Goal: Transaction & Acquisition: Purchase product/service

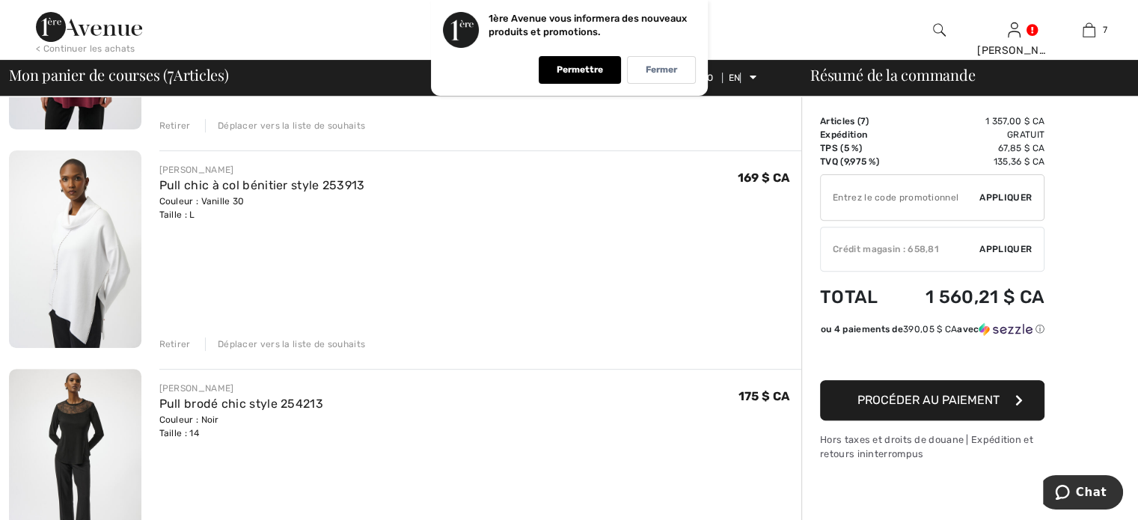
scroll to position [509, 0]
click at [173, 343] on font "Retirer" at bounding box center [174, 342] width 31 height 10
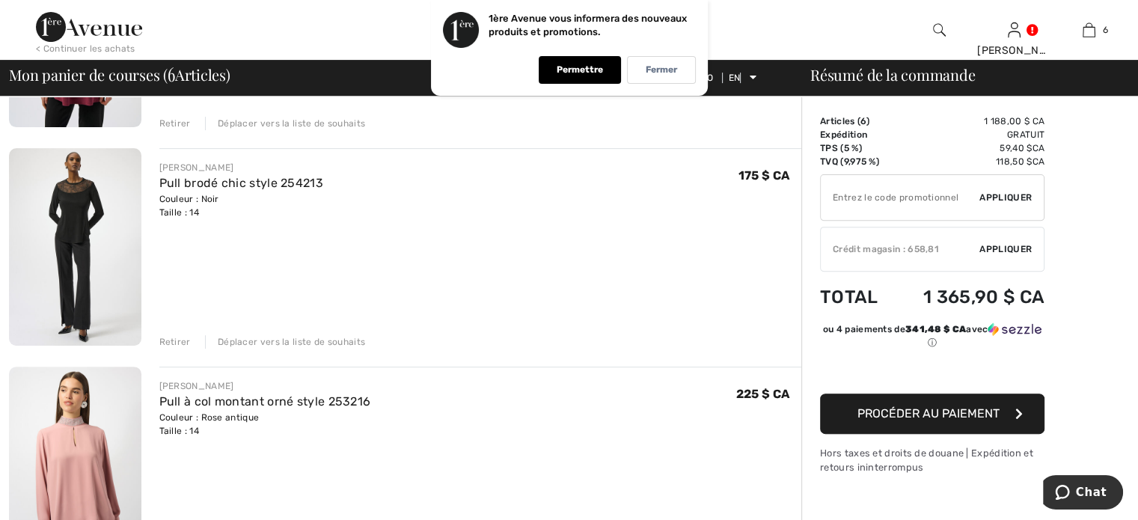
click at [173, 335] on div "Retirer" at bounding box center [174, 341] width 31 height 13
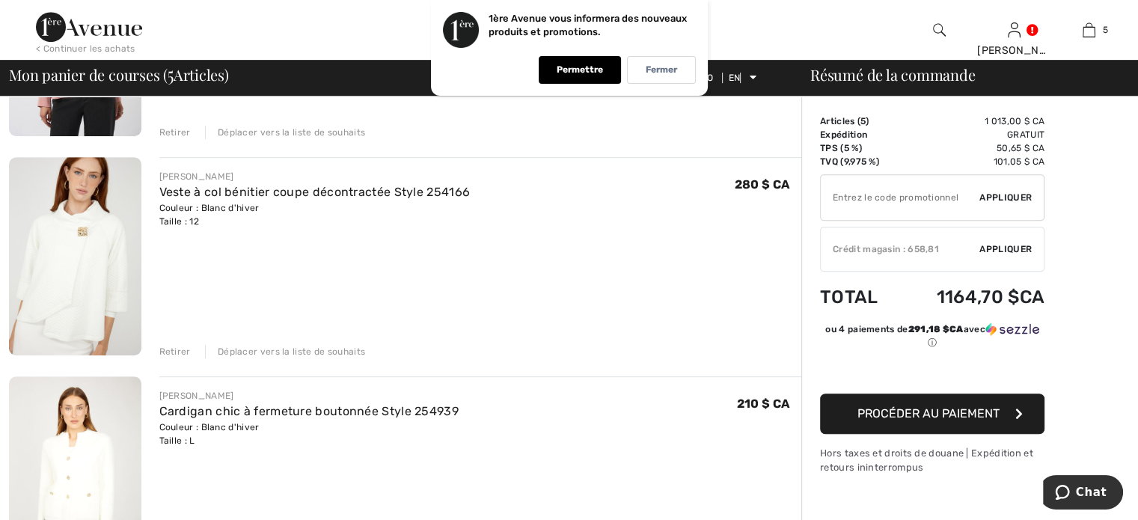
scroll to position [748, 0]
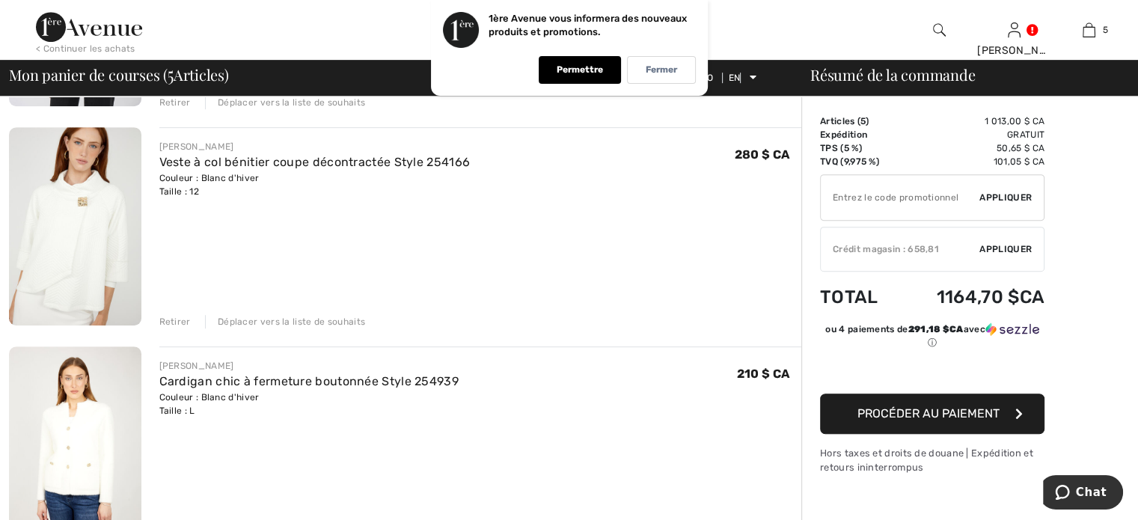
click at [171, 323] on font "Retirer" at bounding box center [174, 322] width 31 height 10
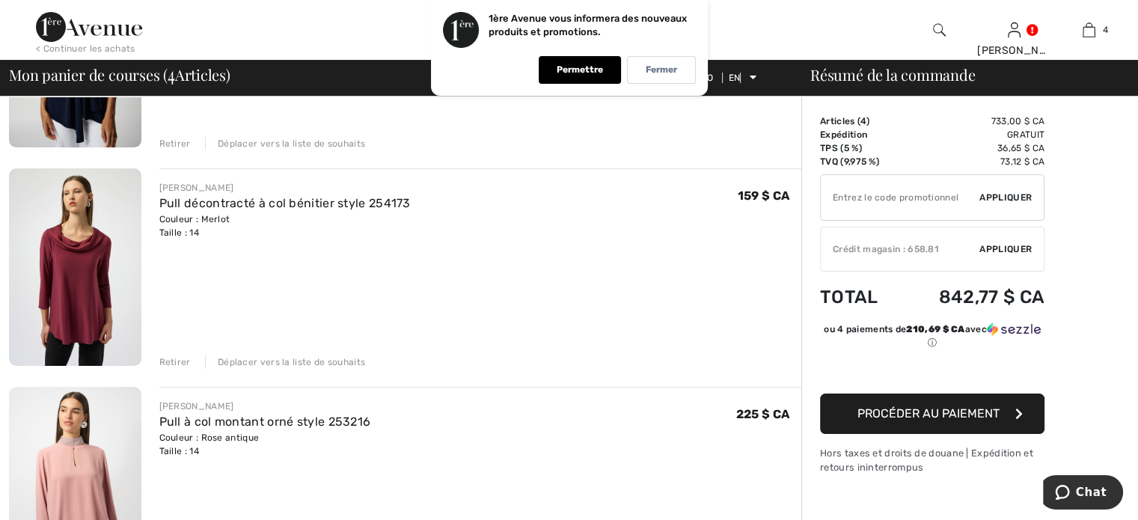
scroll to position [269, 0]
click at [177, 360] on font "Retirer" at bounding box center [174, 363] width 31 height 10
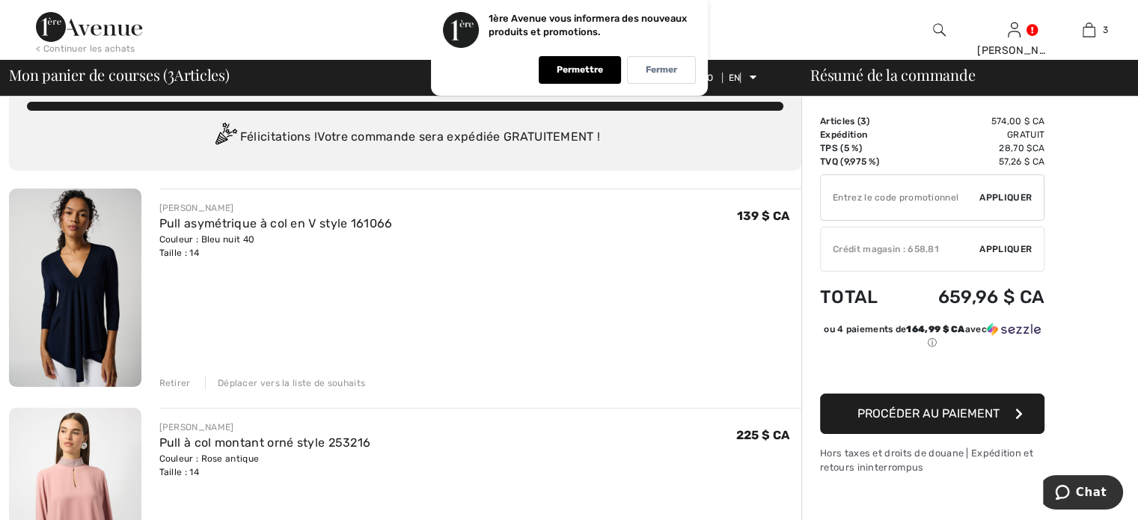
scroll to position [30, 0]
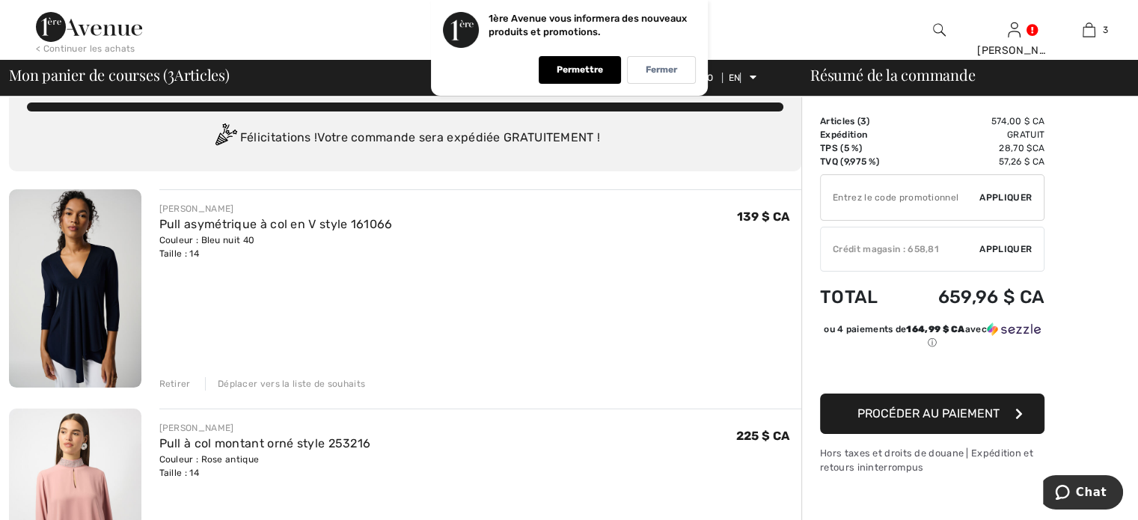
click at [176, 386] on font "Retirer" at bounding box center [174, 384] width 31 height 10
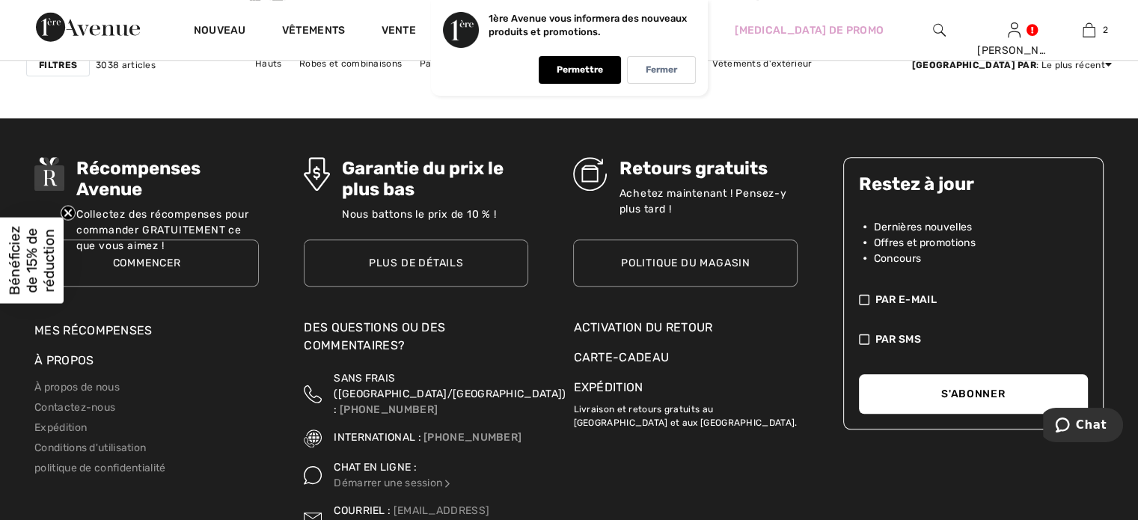
scroll to position [6982, 0]
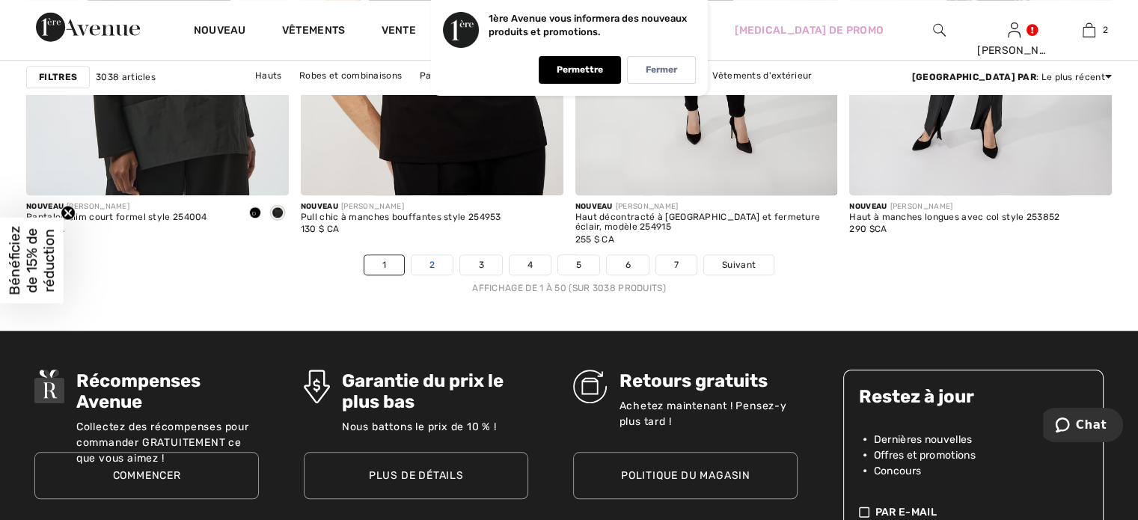
click at [425, 265] on link "2" at bounding box center [432, 264] width 41 height 19
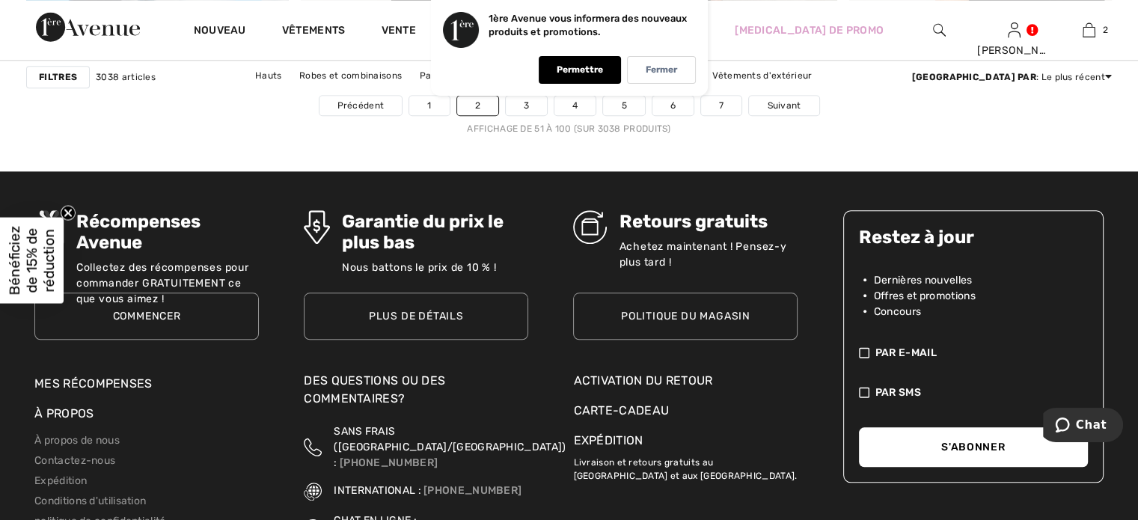
scroll to position [6953, 0]
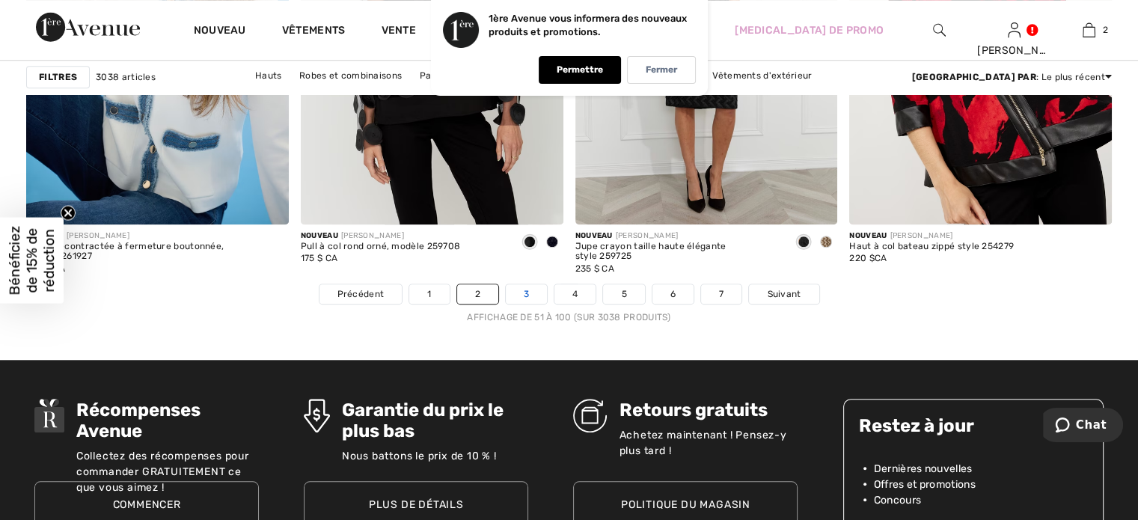
click at [533, 287] on link "3" at bounding box center [526, 293] width 41 height 19
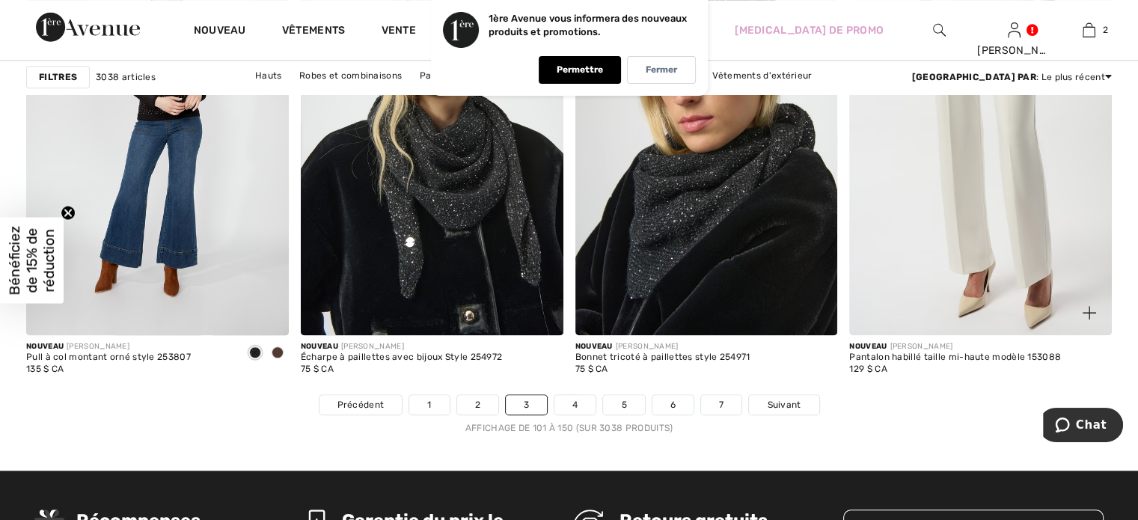
scroll to position [6944, 0]
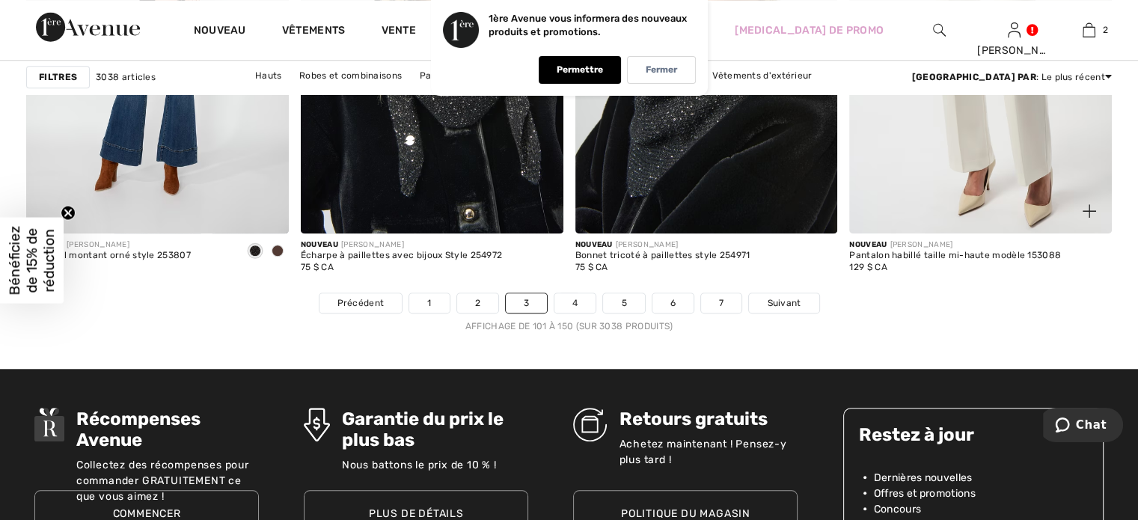
click at [923, 200] on img at bounding box center [980, 36] width 263 height 394
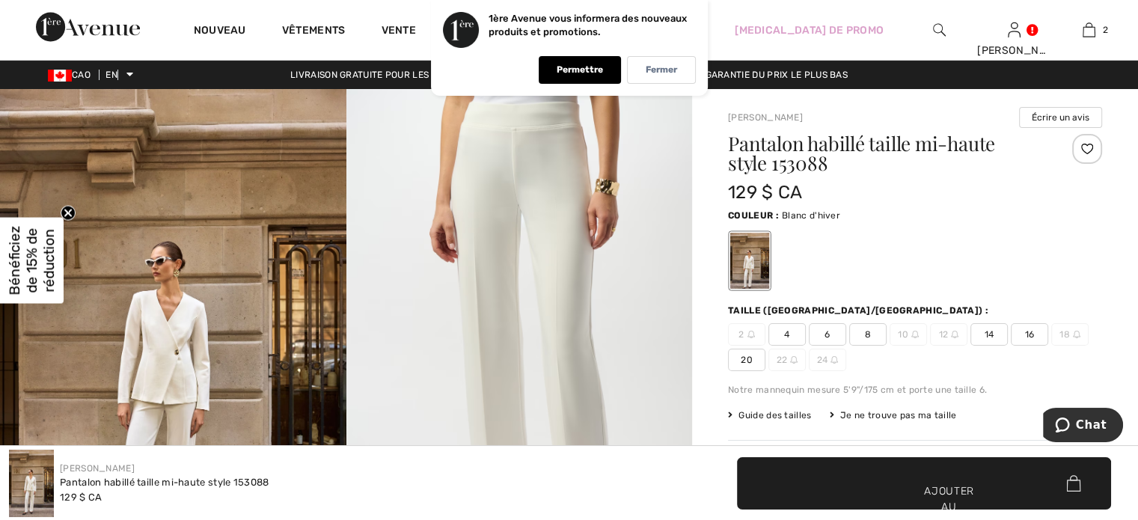
click at [988, 334] on font "14" at bounding box center [990, 334] width 10 height 10
click at [951, 474] on span "✔ Ajouté au panier Ajouter au panier" at bounding box center [924, 483] width 374 height 52
click at [946, 329] on font "12" at bounding box center [944, 334] width 10 height 10
click at [946, 337] on font "12" at bounding box center [944, 334] width 10 height 10
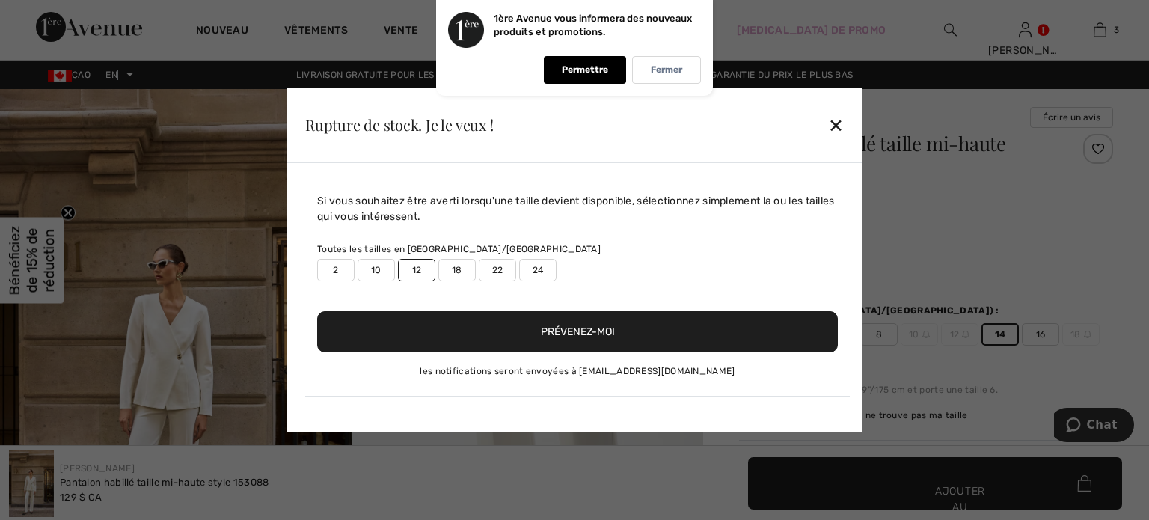
click at [426, 275] on label "12" at bounding box center [416, 270] width 37 height 22
click at [578, 325] on button "Prévenez-moi" at bounding box center [577, 331] width 521 height 41
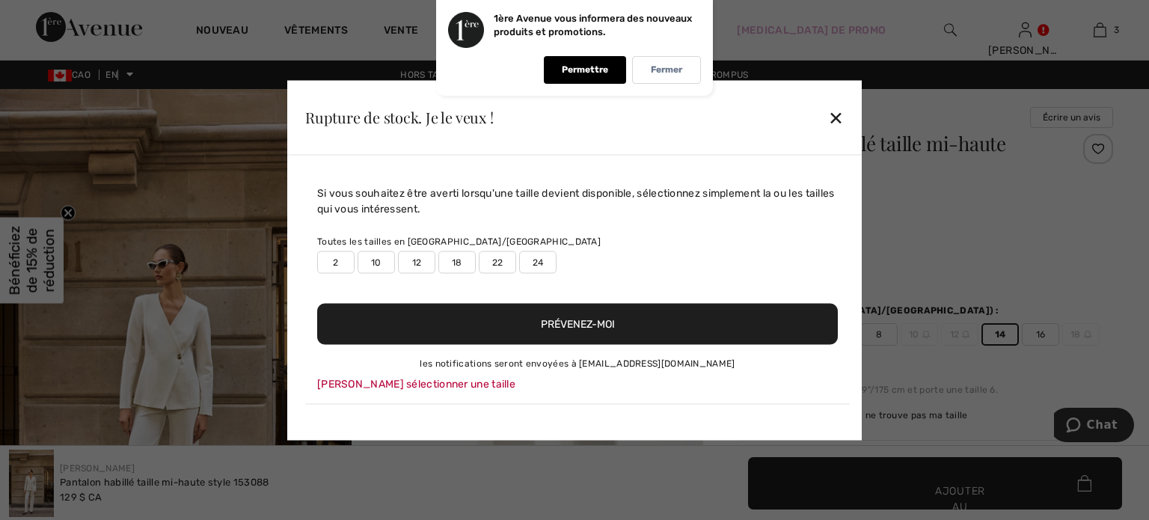
click at [837, 116] on font "✕" at bounding box center [836, 119] width 16 height 22
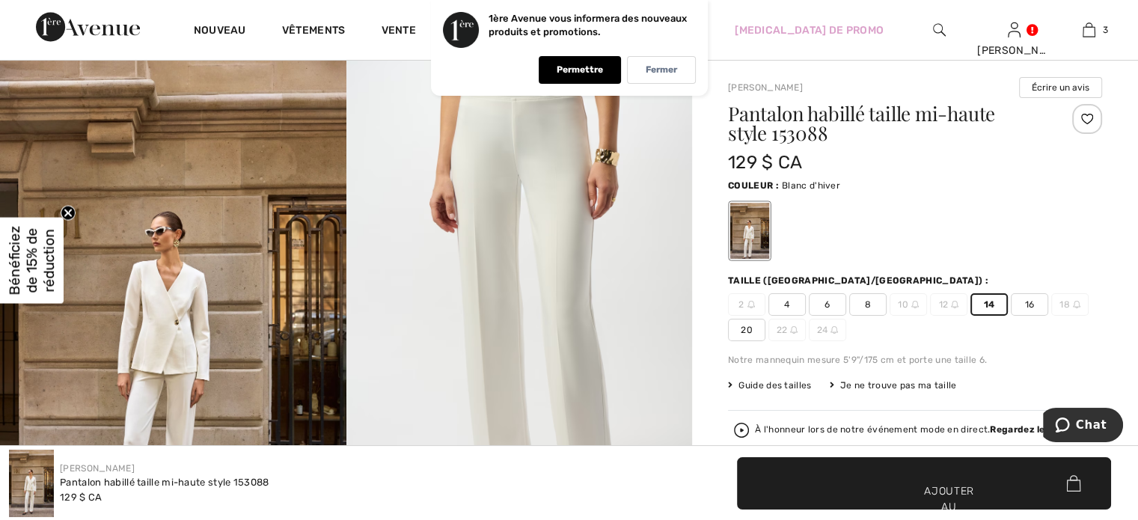
scroll to position [150, 0]
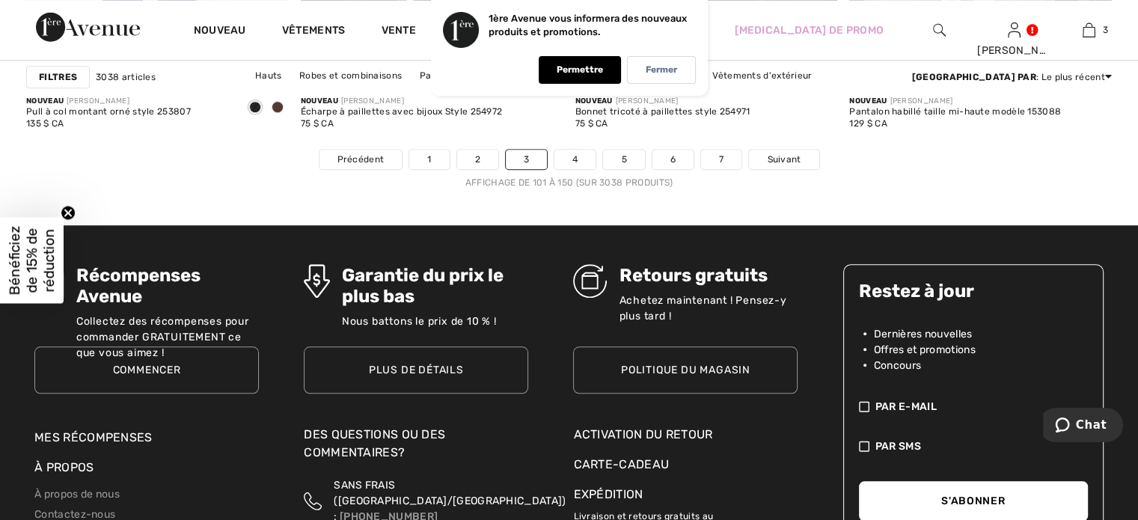
scroll to position [7034, 0]
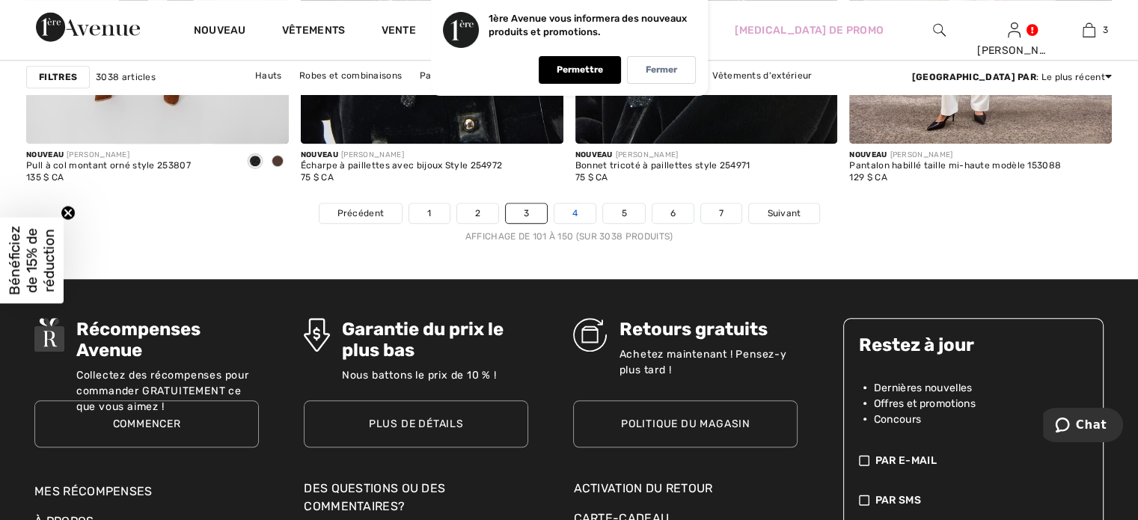
click at [578, 213] on link "4" at bounding box center [574, 213] width 41 height 19
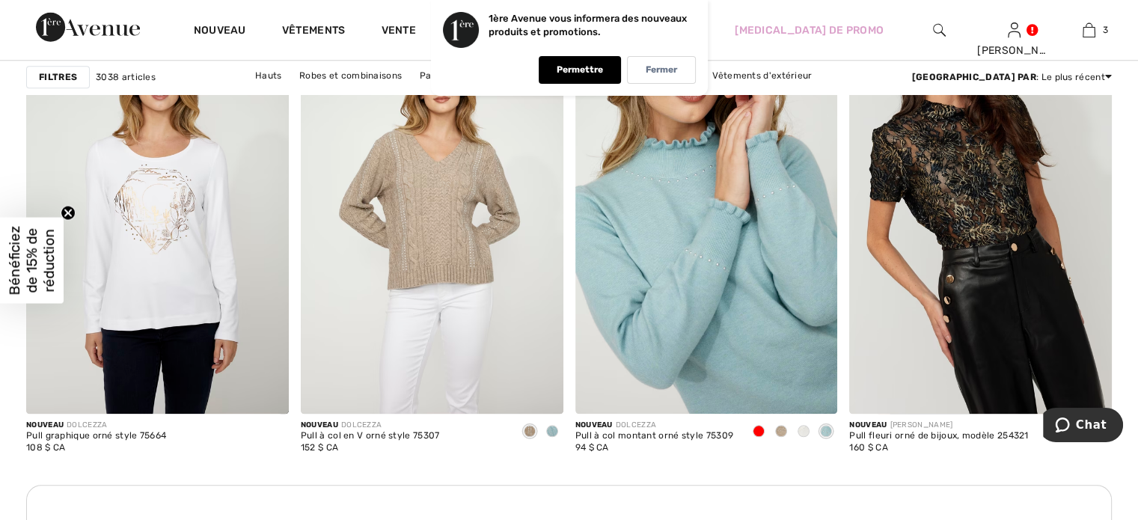
scroll to position [1607, 0]
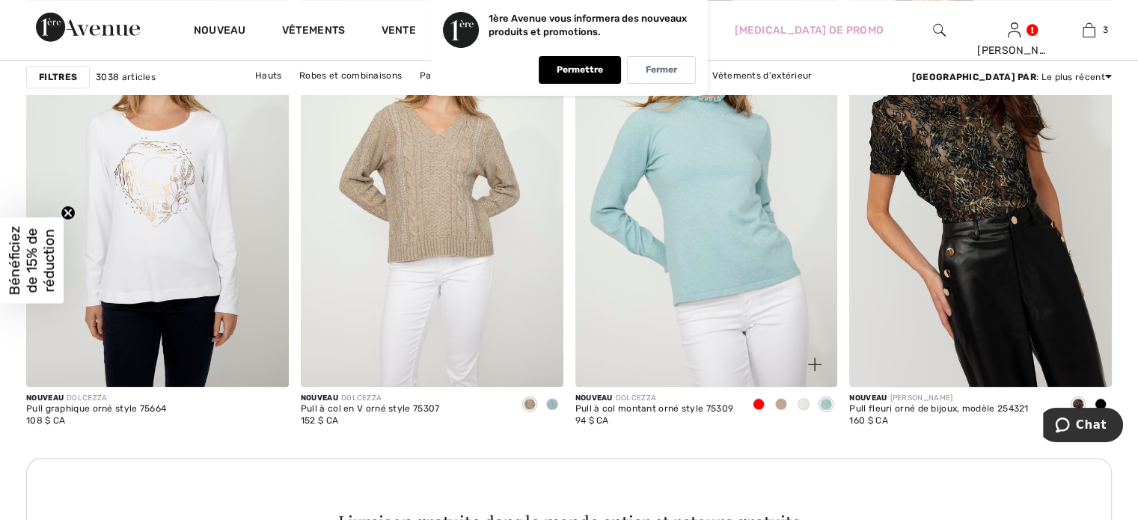
click at [758, 402] on span at bounding box center [759, 404] width 12 height 12
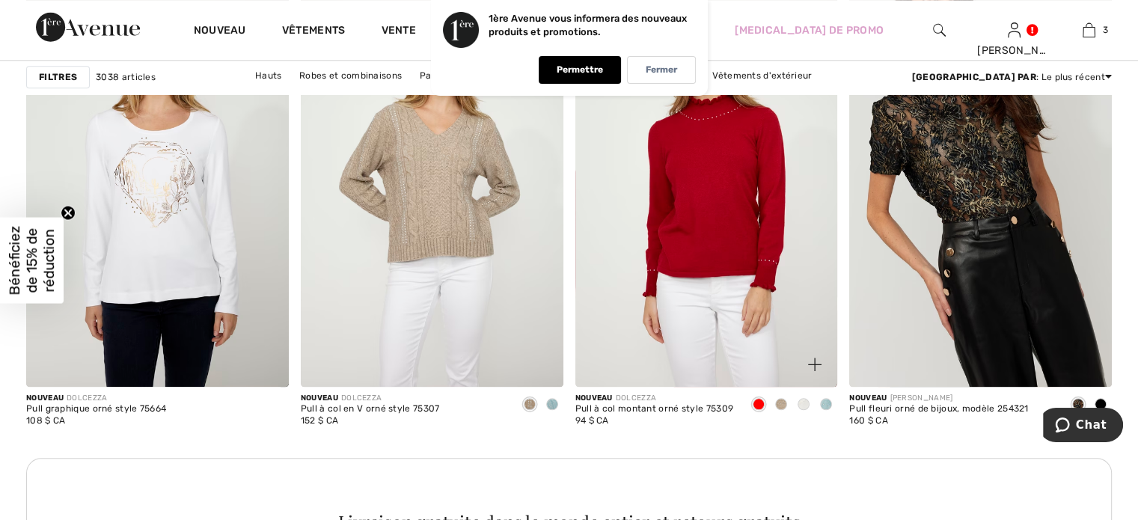
click at [801, 400] on span at bounding box center [804, 404] width 12 height 12
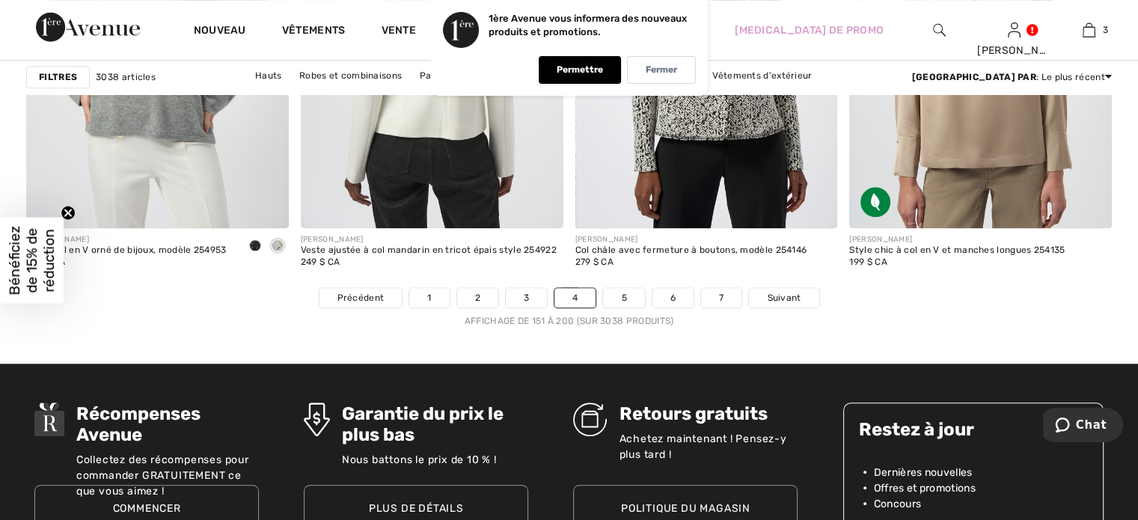
scroll to position [6953, 0]
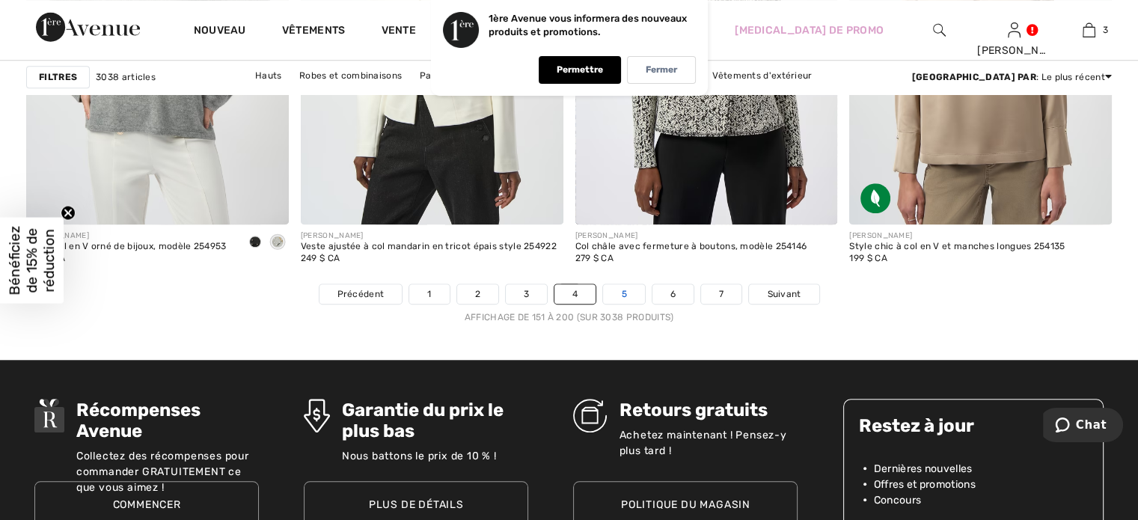
click at [620, 292] on link "5" at bounding box center [623, 293] width 41 height 19
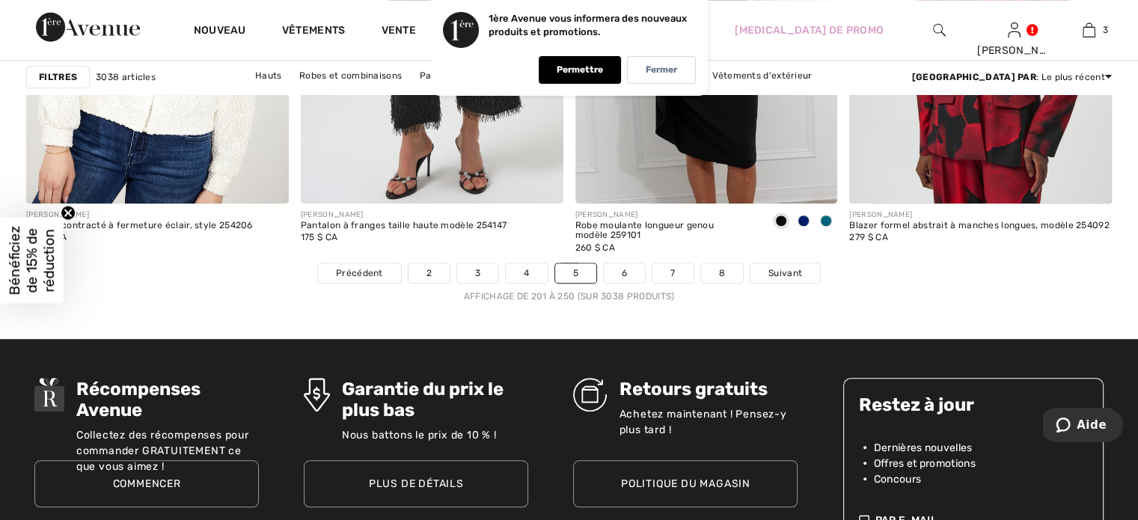
scroll to position [7094, 0]
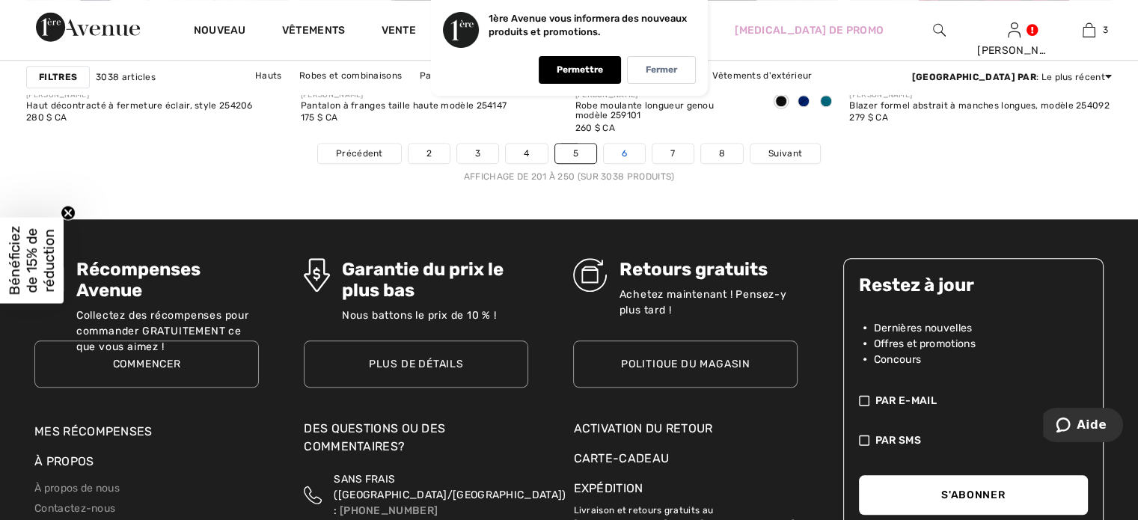
click at [622, 154] on font "6" at bounding box center [624, 153] width 5 height 10
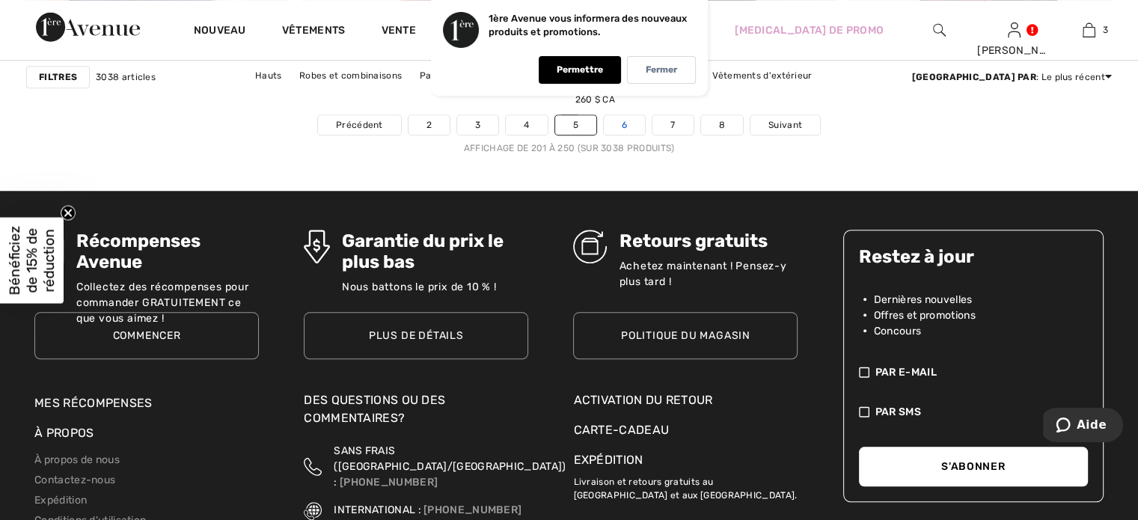
scroll to position [7124, 0]
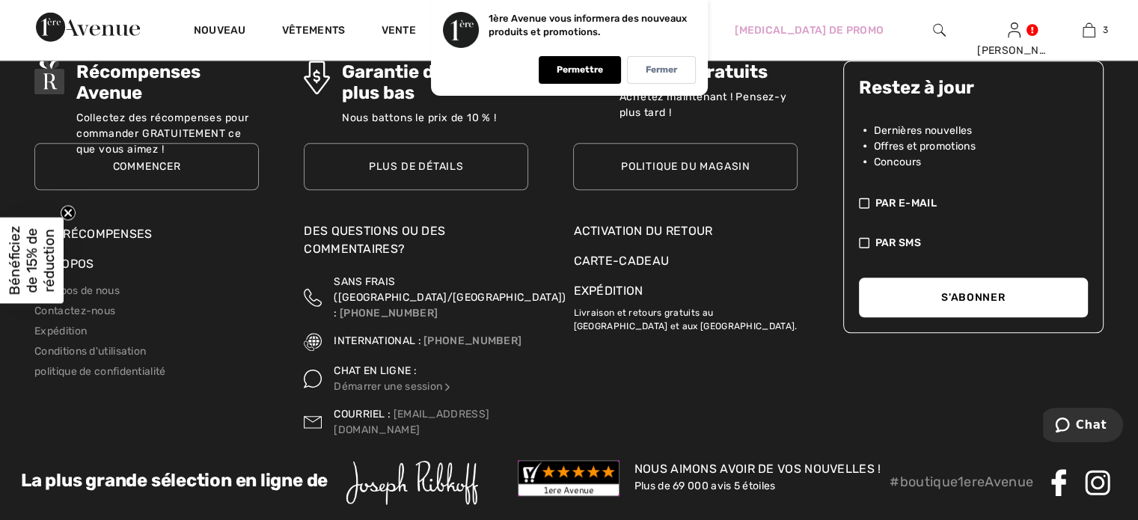
scroll to position [7303, 0]
